Goal: Task Accomplishment & Management: Manage account settings

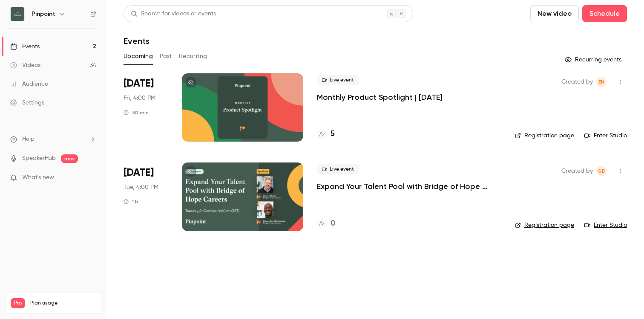
click at [241, 194] on div at bounding box center [242, 196] width 121 height 68
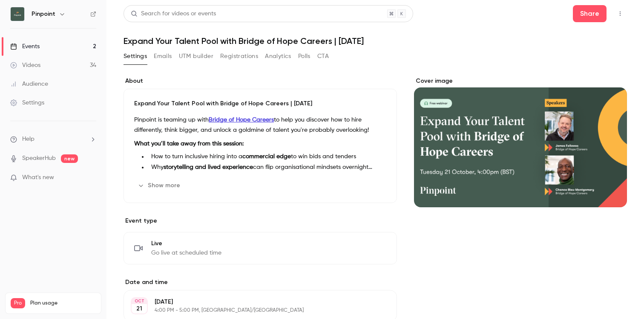
click at [309, 37] on h1 "Expand Your Talent Pool with Bridge of Hope Careers | [DATE]" at bounding box center [375, 41] width 503 height 10
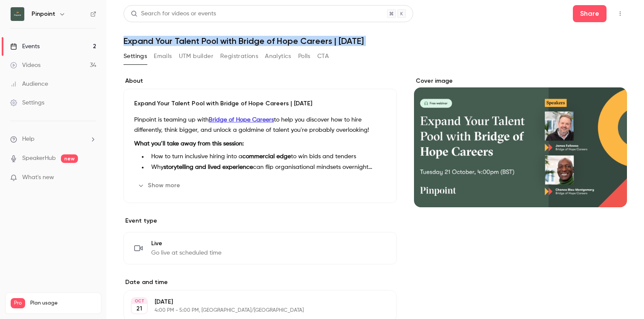
click at [309, 38] on h1 "Expand Your Talent Pool with Bridge of Hope Careers | [DATE]" at bounding box center [375, 41] width 503 height 10
copy div "Expand Your Talent Pool with Bridge of Hope Careers | [DATE] Settings Emails UT…"
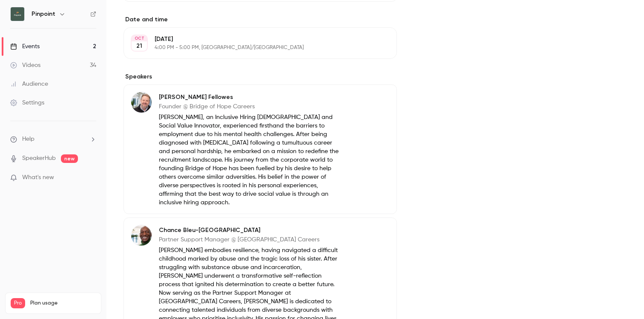
scroll to position [365, 0]
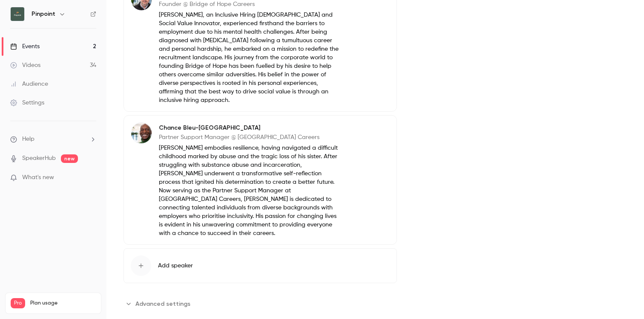
click at [159, 299] on span "Advanced settings" at bounding box center [162, 303] width 55 height 9
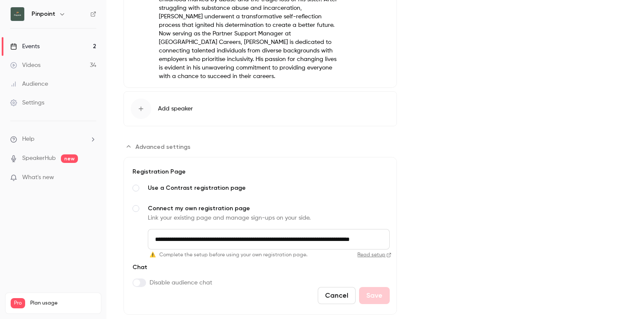
scroll to position [526, 0]
